Goal: Information Seeking & Learning: Learn about a topic

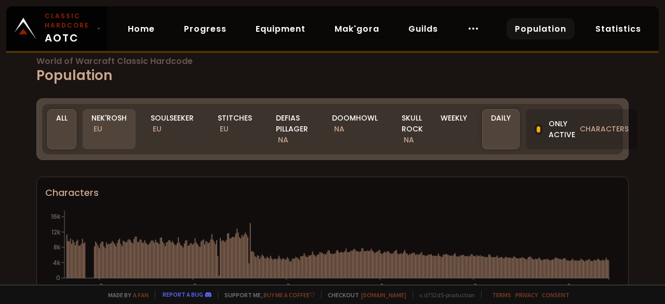
click at [109, 134] on div "Nek'Rosh EU" at bounding box center [109, 129] width 53 height 40
click at [111, 139] on div "Nek'Rosh EU" at bounding box center [109, 129] width 53 height 40
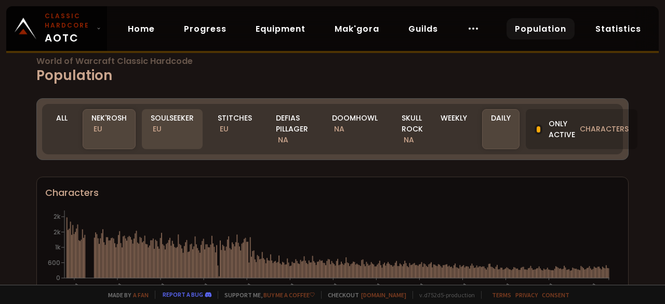
click at [190, 136] on div "Soulseeker EU" at bounding box center [172, 129] width 61 height 40
drag, startPoint x: 164, startPoint y: 128, endPoint x: 389, endPoint y: 198, distance: 235.4
click at [164, 128] on div "Soulseeker EU" at bounding box center [172, 129] width 61 height 40
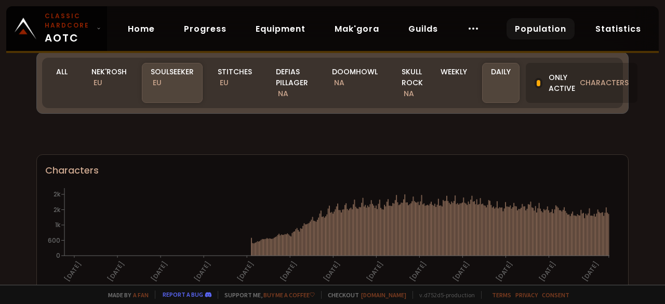
scroll to position [249, 0]
